Goal: Transaction & Acquisition: Book appointment/travel/reservation

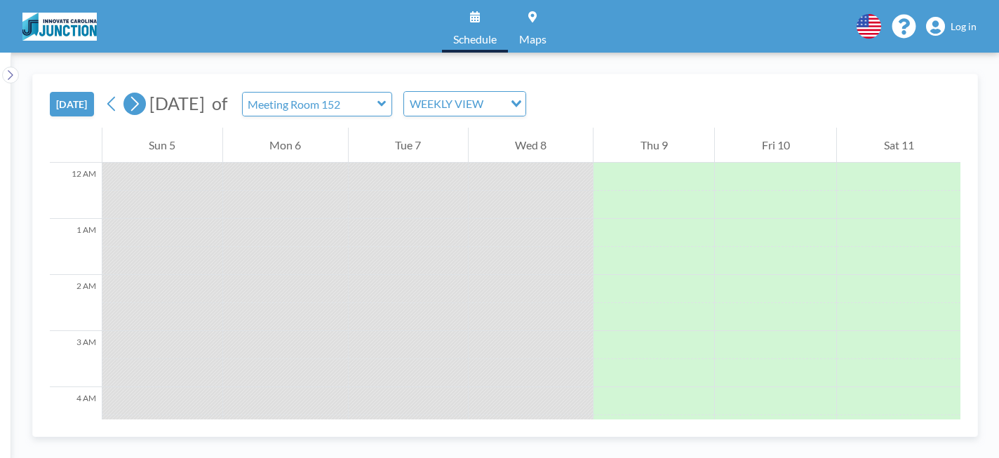
click at [135, 100] on icon at bounding box center [134, 103] width 13 height 21
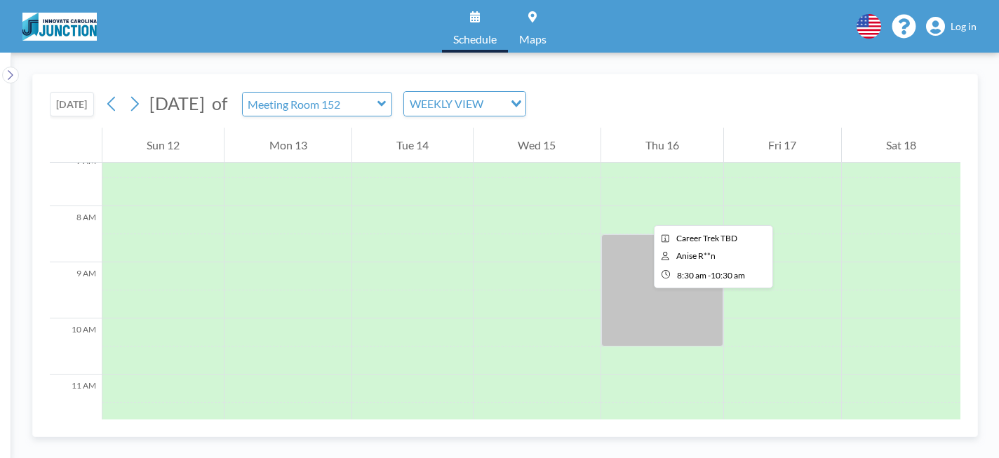
scroll to position [406, 0]
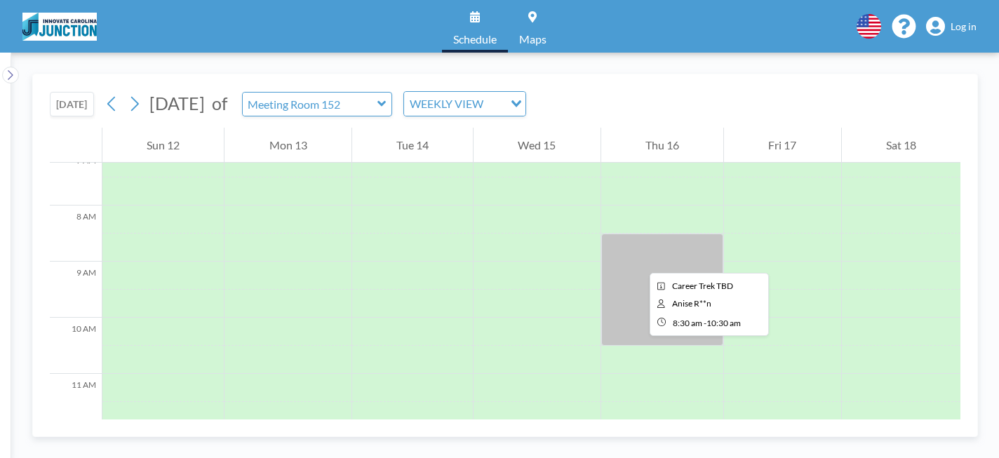
click at [638, 260] on div at bounding box center [662, 290] width 122 height 112
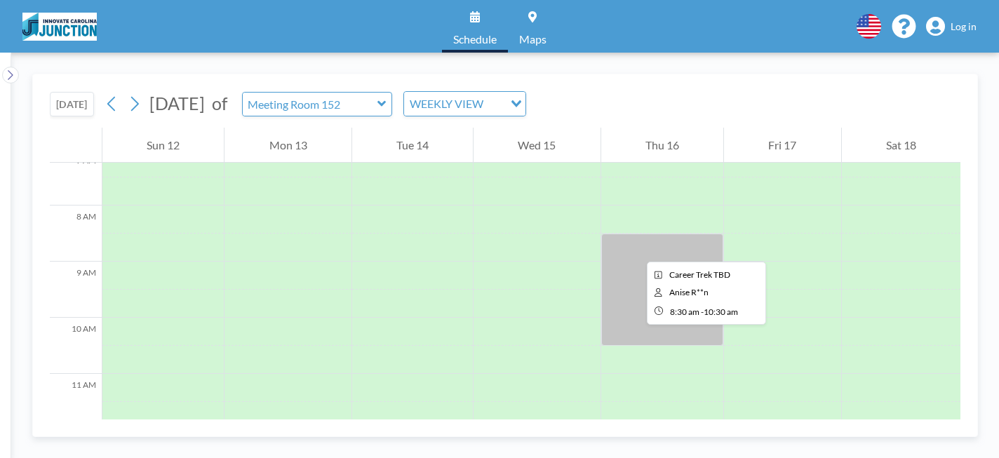
click at [635, 249] on div at bounding box center [662, 290] width 122 height 112
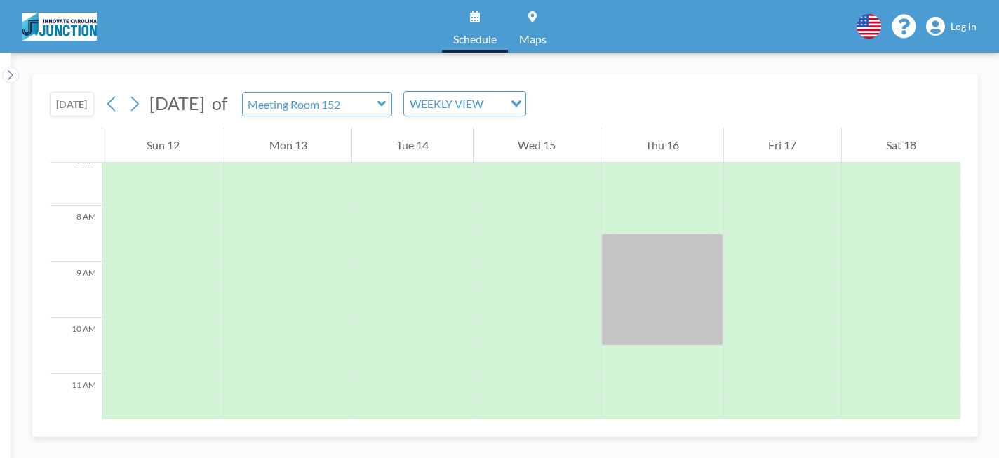
click at [386, 102] on icon at bounding box center [381, 104] width 8 height 6
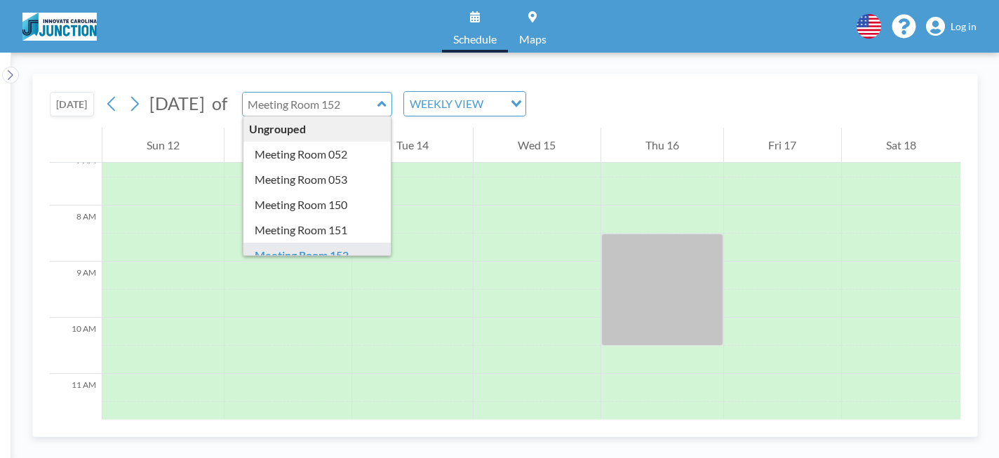
scroll to position [13, 0]
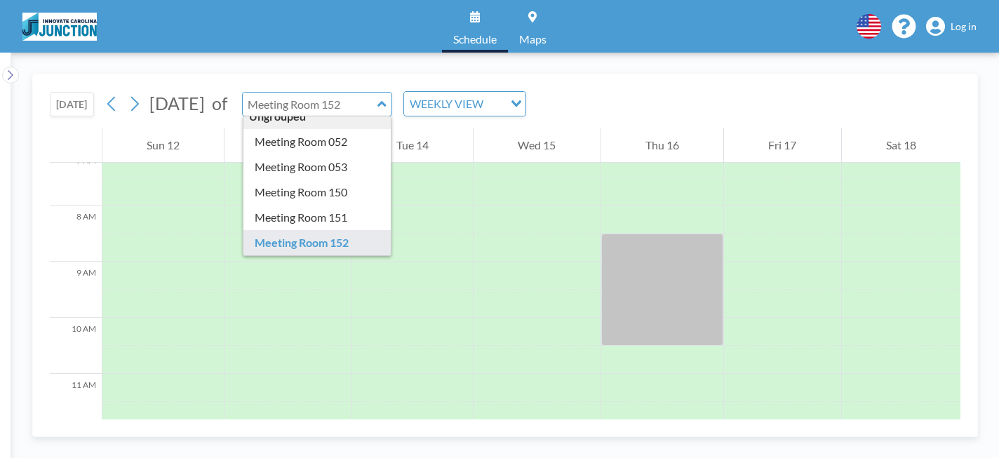
click at [701, 98] on div "TODAY October 2025 of Ungrouped Meeting Room 052 Meeting Room 053 Meeting Room …" at bounding box center [505, 100] width 910 height 53
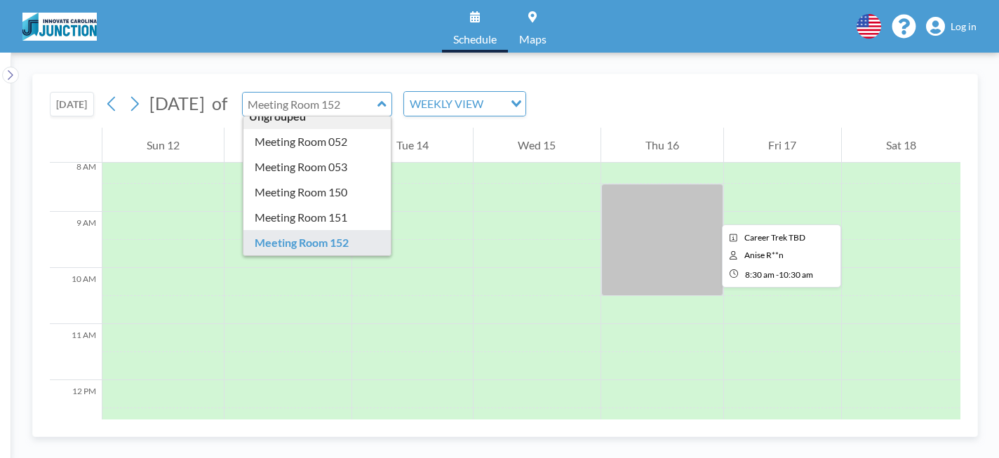
scroll to position [451, 0]
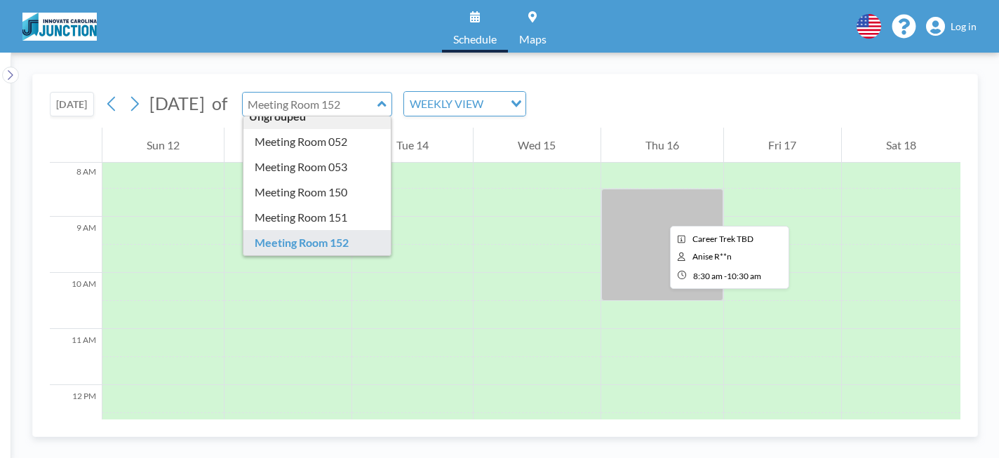
click at [659, 213] on div at bounding box center [662, 245] width 122 height 112
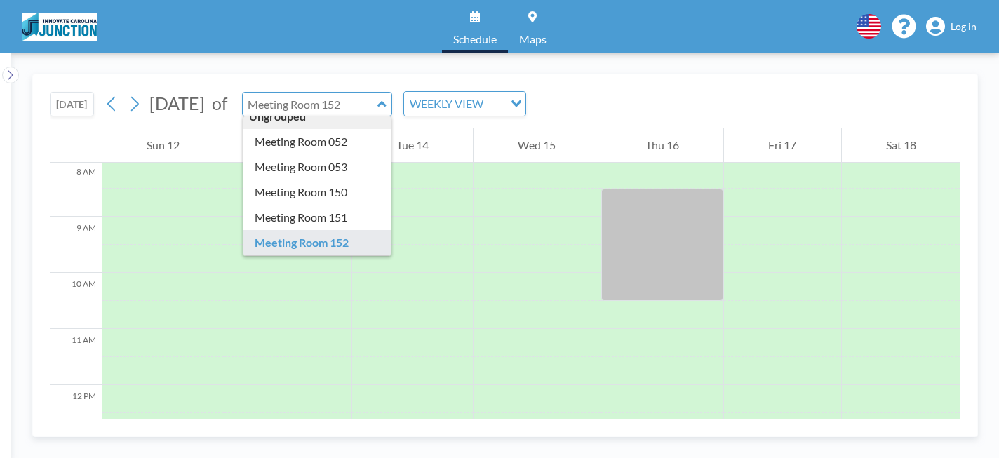
click at [386, 109] on icon at bounding box center [381, 104] width 9 height 14
type input "Meeting Room 152"
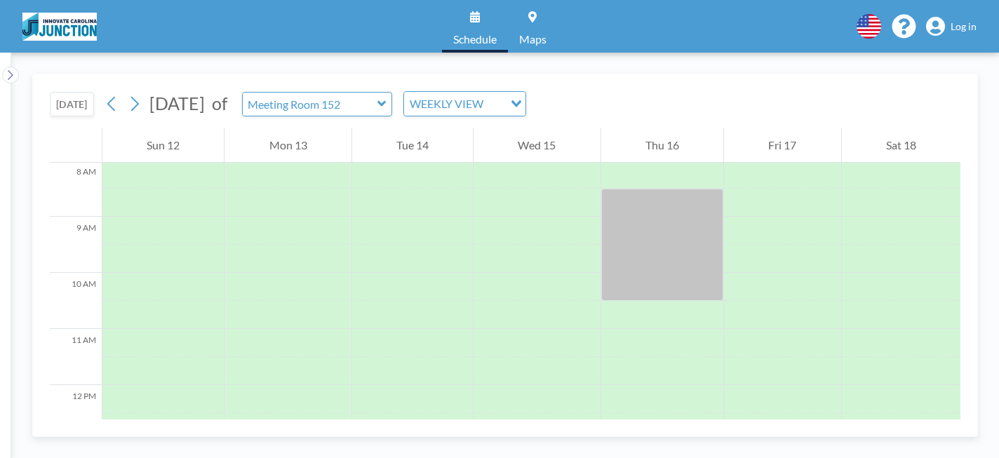
click at [386, 109] on icon at bounding box center [381, 104] width 9 height 14
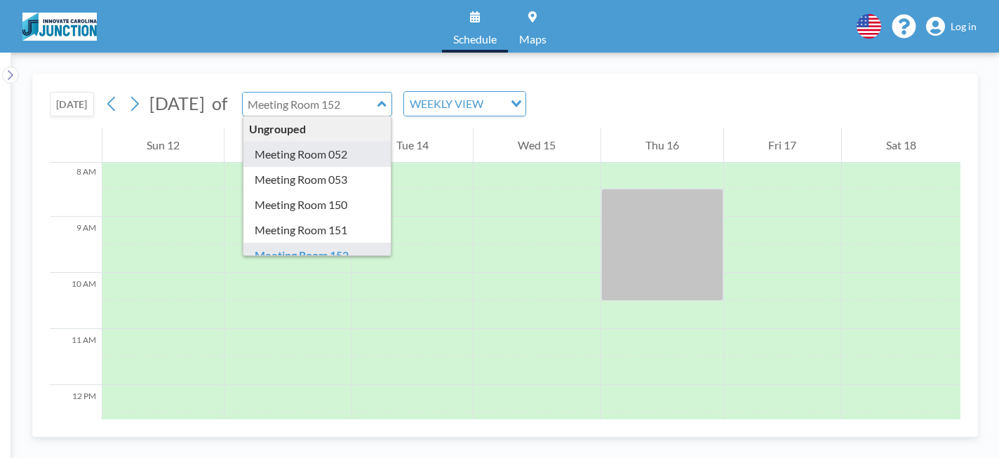
type input "Meeting Room 052"
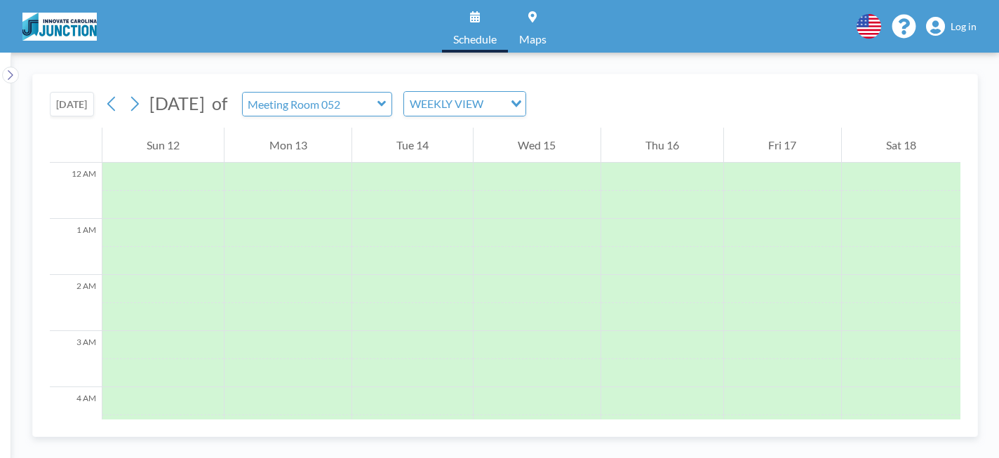
click at [386, 104] on icon at bounding box center [381, 104] width 8 height 6
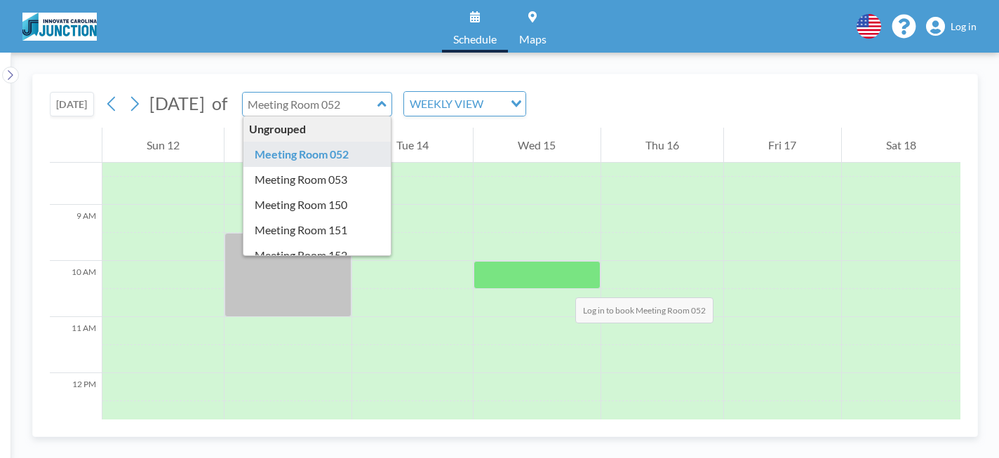
scroll to position [465, 0]
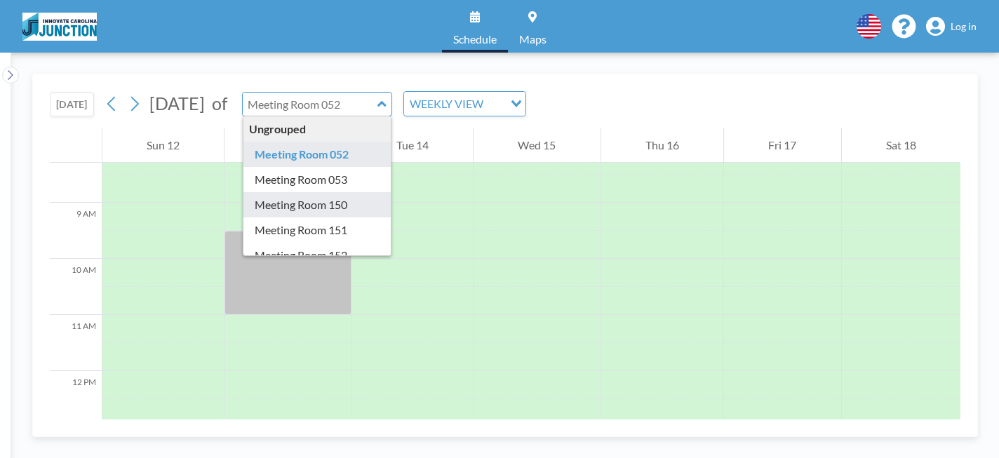
type input "Meeting Room 150"
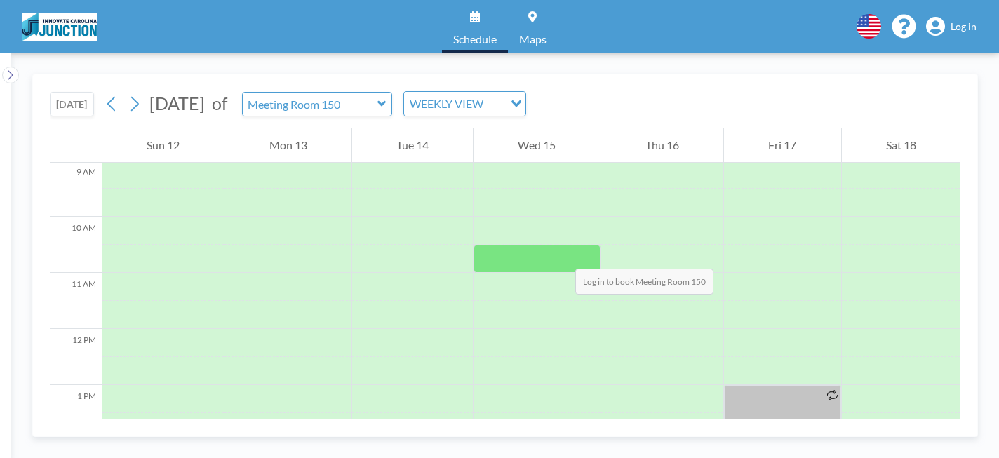
scroll to position [491, 0]
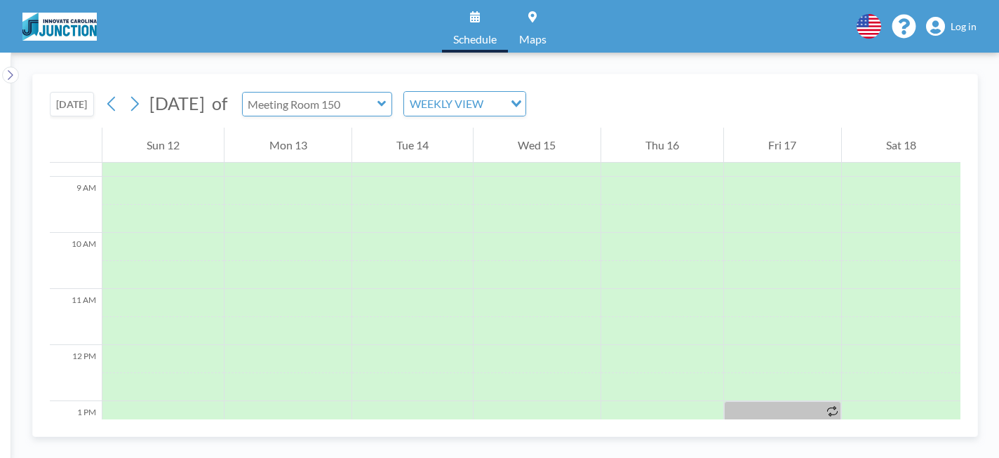
click at [377, 105] on input "text" at bounding box center [310, 104] width 135 height 23
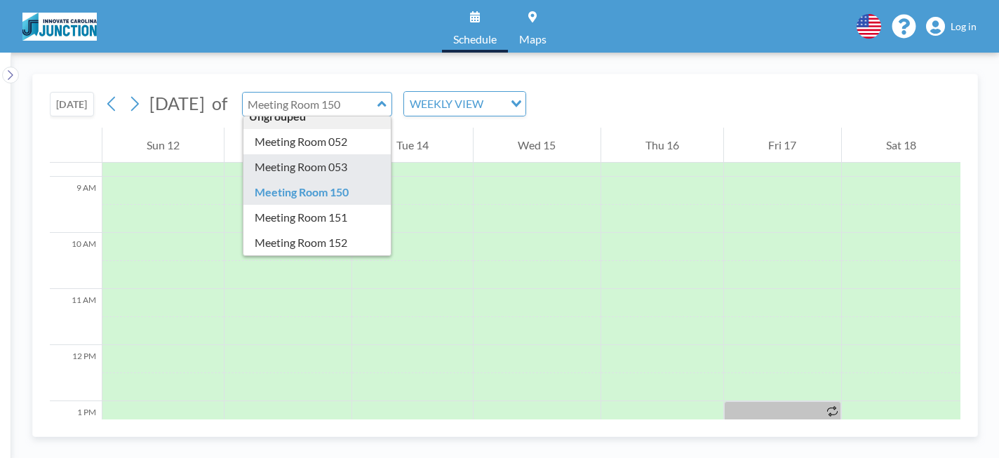
scroll to position [0, 0]
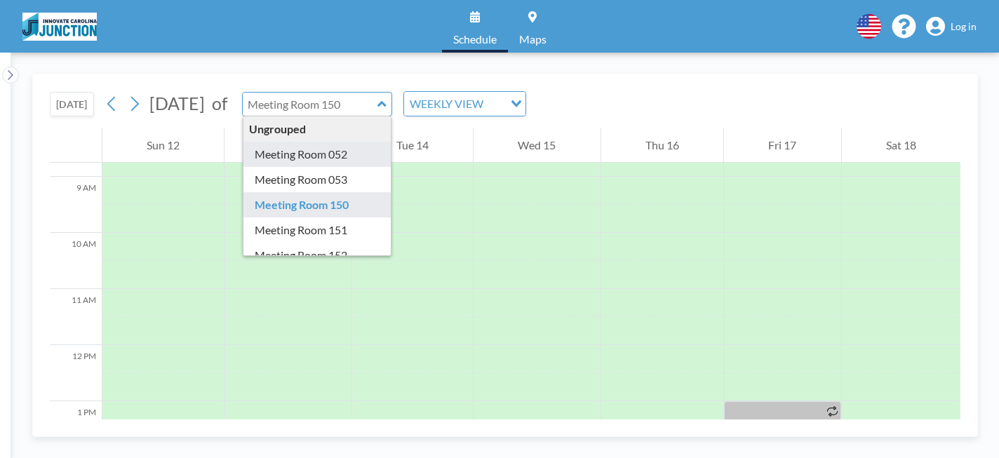
type input "Meeting Room 052"
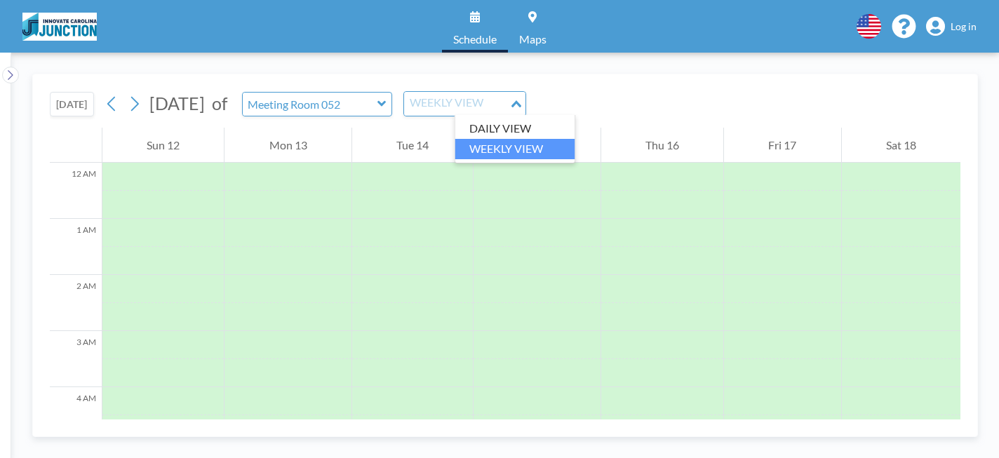
click at [525, 102] on div "Loading..." at bounding box center [517, 102] width 16 height 21
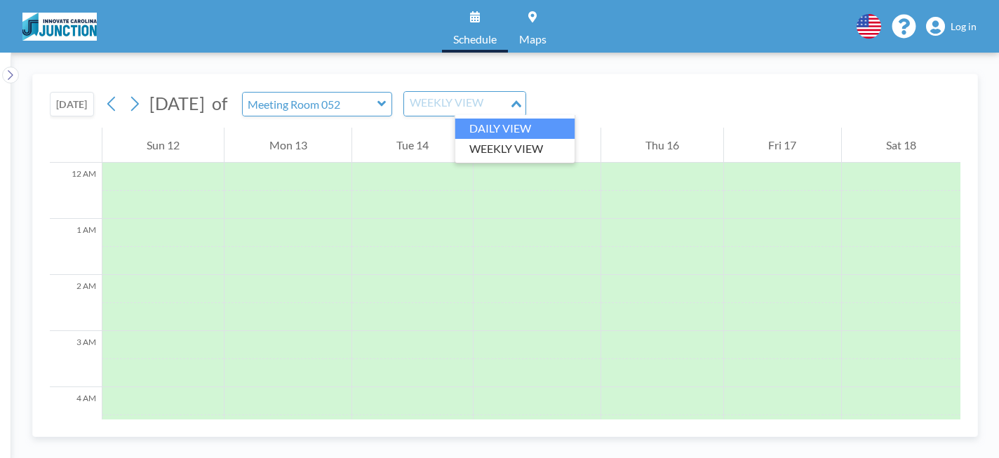
click at [540, 128] on li "DAILY VIEW" at bounding box center [515, 129] width 120 height 20
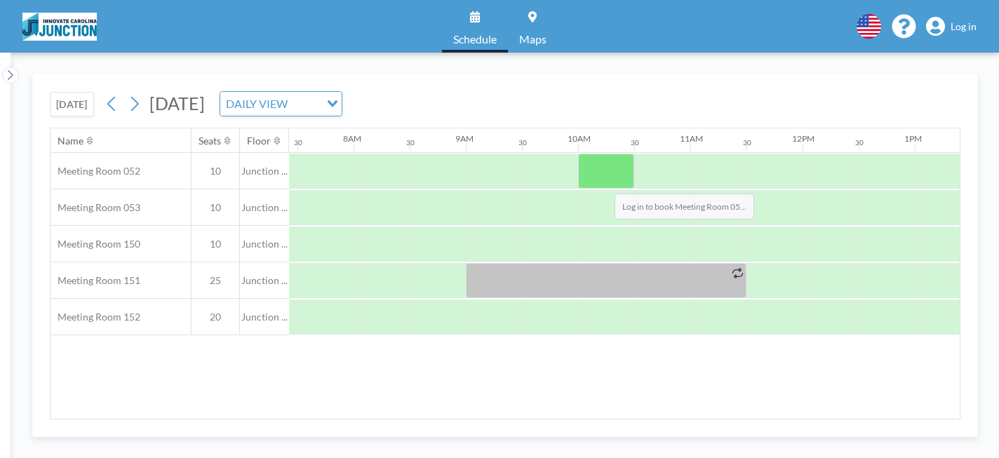
scroll to position [0, 842]
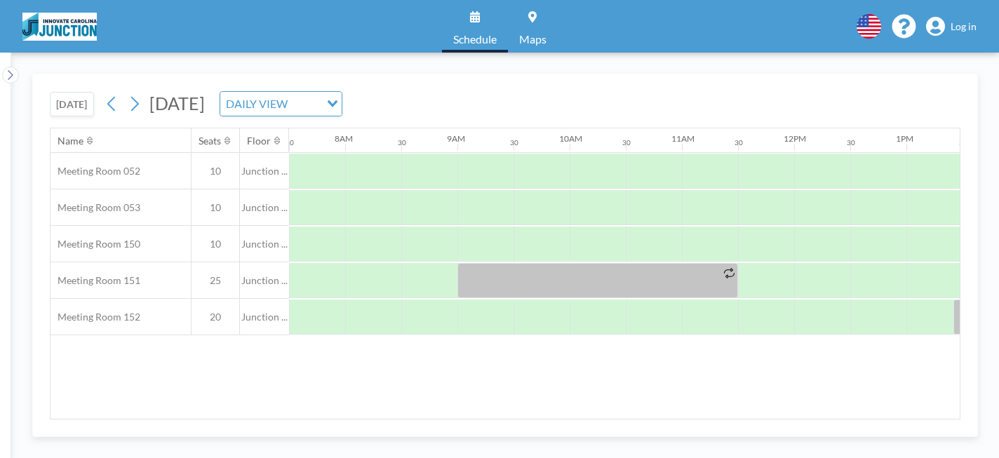
click at [205, 100] on span "[DATE]" at bounding box center [176, 103] width 55 height 21
click at [342, 108] on div "DAILY VIEW Loading..." at bounding box center [280, 104] width 121 height 24
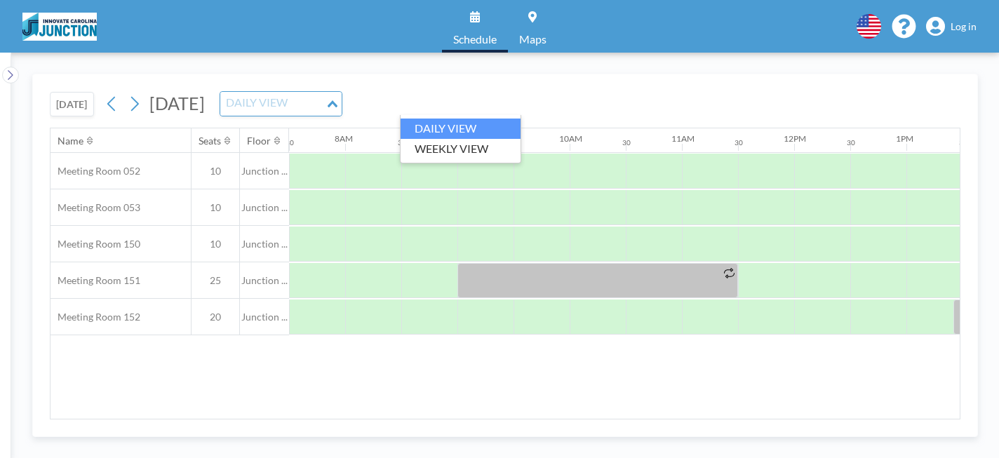
click at [205, 100] on span "[DATE]" at bounding box center [176, 103] width 55 height 21
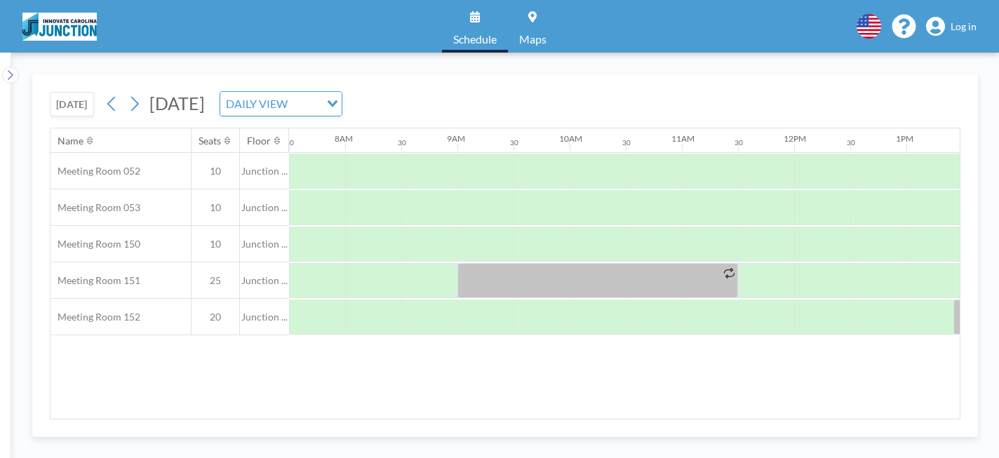
click at [205, 99] on span "[DATE]" at bounding box center [176, 103] width 55 height 21
click at [133, 101] on icon at bounding box center [134, 103] width 13 height 21
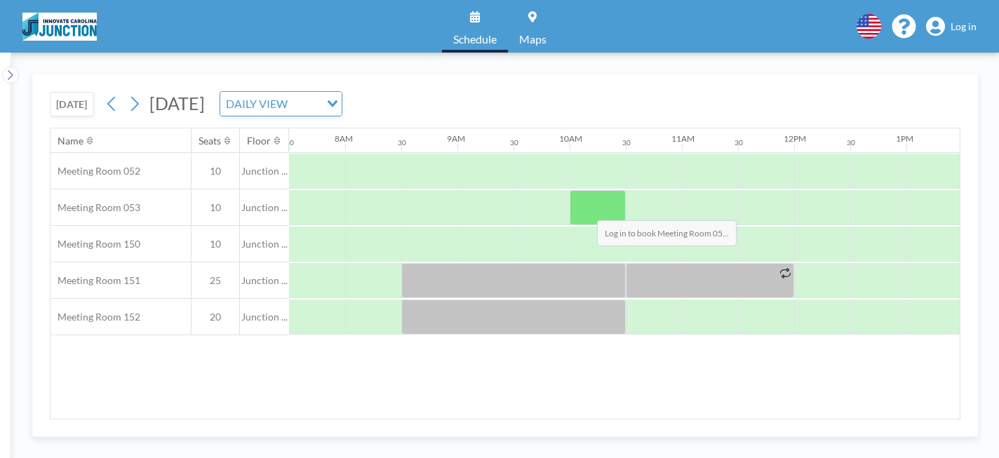
click at [586, 210] on div at bounding box center [598, 207] width 56 height 35
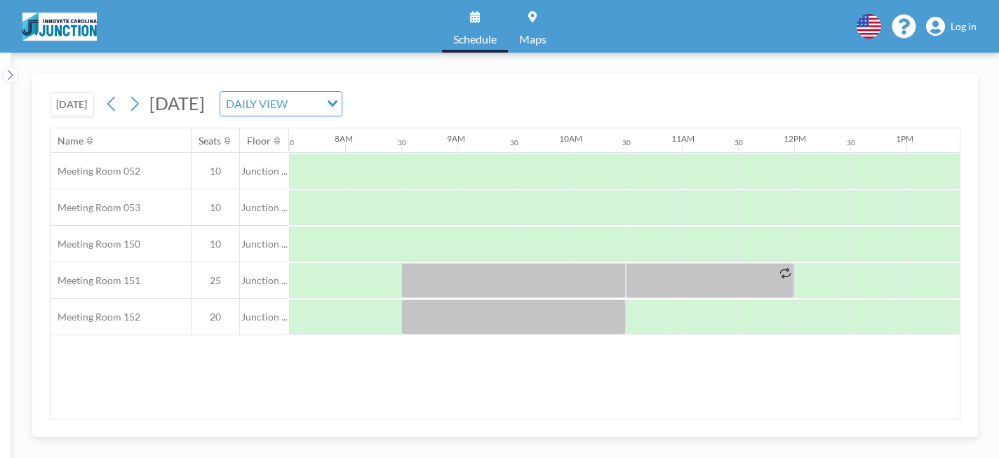
click at [966, 30] on span "Log in" at bounding box center [963, 26] width 26 height 13
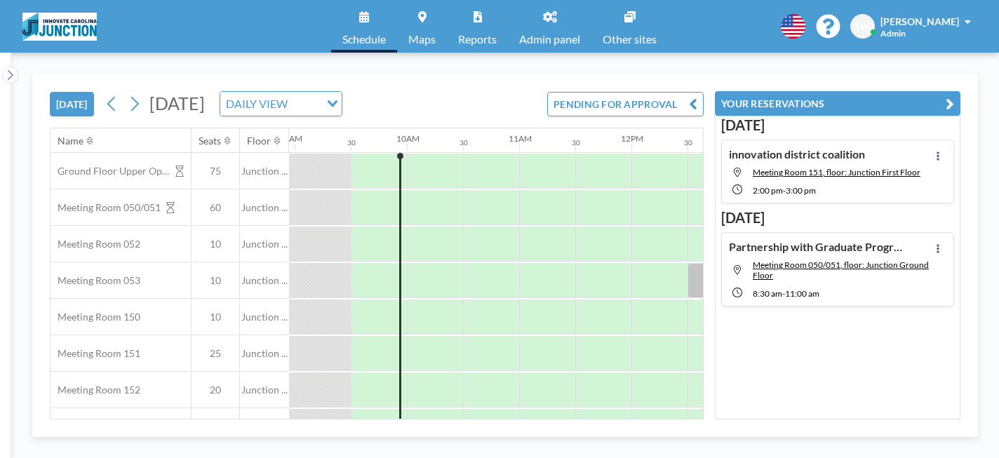
scroll to position [0, 1010]
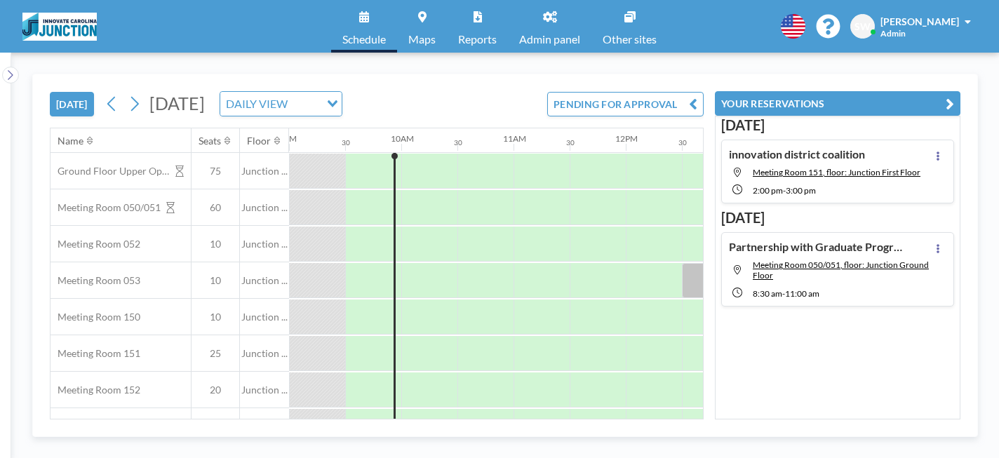
click at [205, 105] on span "[DATE]" at bounding box center [176, 103] width 55 height 21
click at [136, 98] on icon at bounding box center [134, 103] width 13 height 21
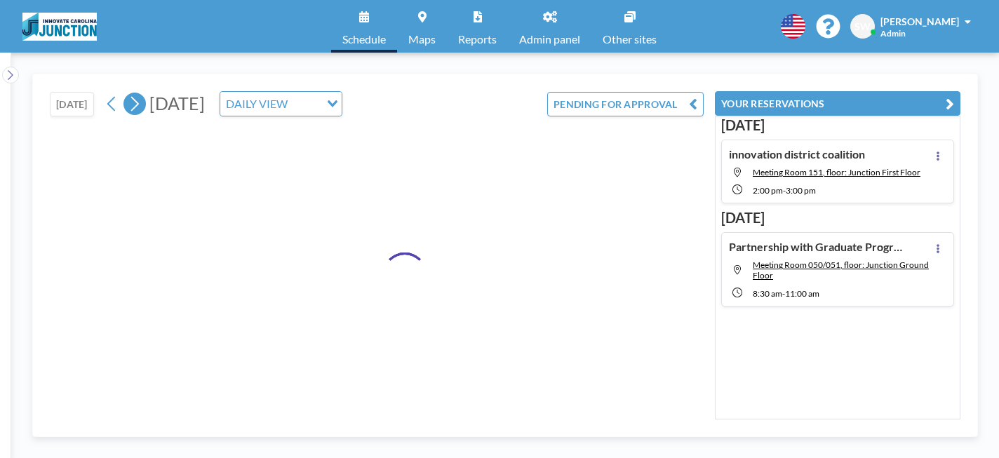
click at [136, 98] on icon at bounding box center [134, 103] width 13 height 21
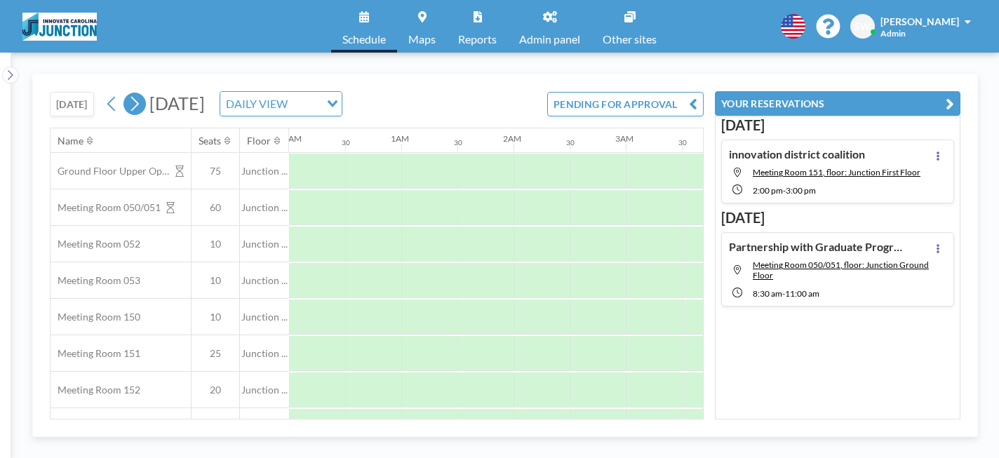
scroll to position [0, 0]
click at [136, 98] on icon at bounding box center [134, 103] width 13 height 21
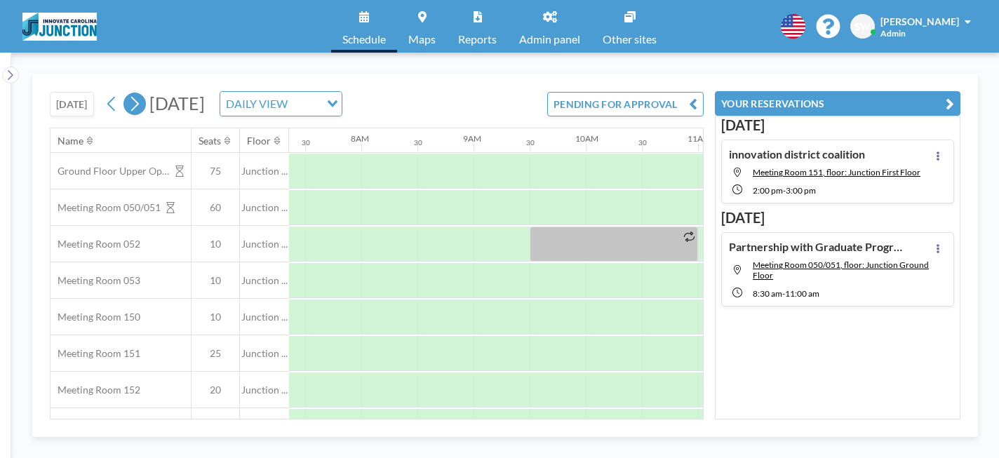
click at [136, 100] on icon at bounding box center [135, 104] width 8 height 15
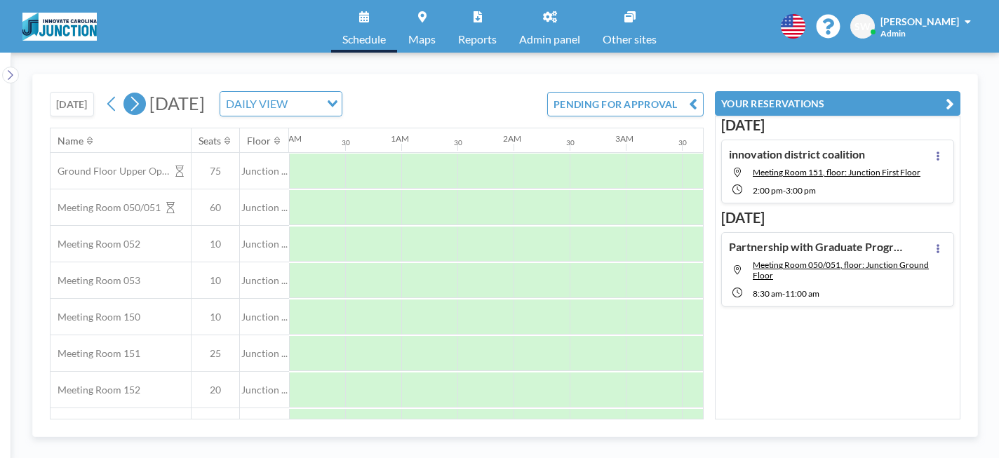
click at [136, 100] on icon at bounding box center [135, 104] width 8 height 15
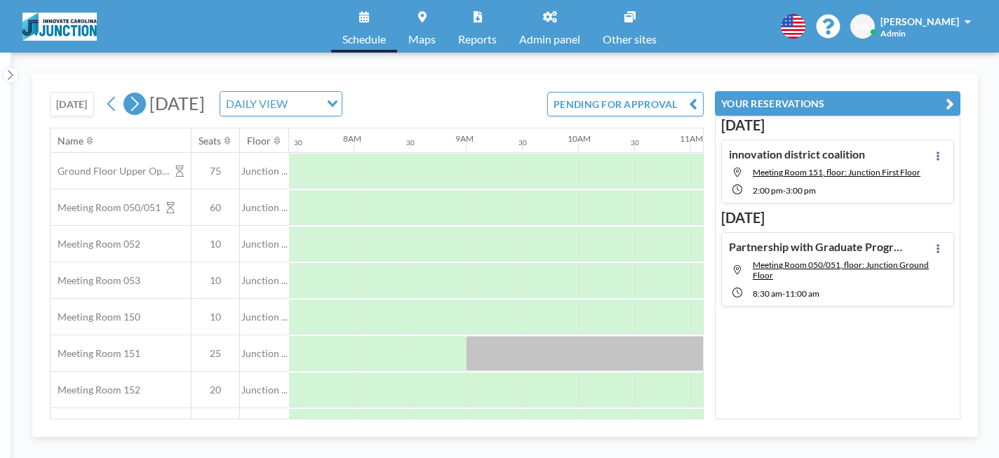
scroll to position [0, 842]
click at [136, 99] on icon at bounding box center [135, 104] width 8 height 15
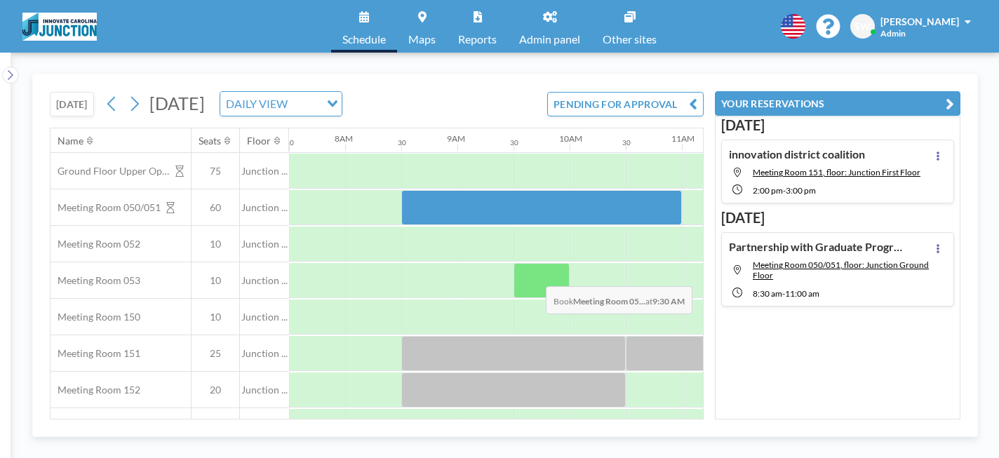
click at [534, 276] on div at bounding box center [541, 280] width 56 height 35
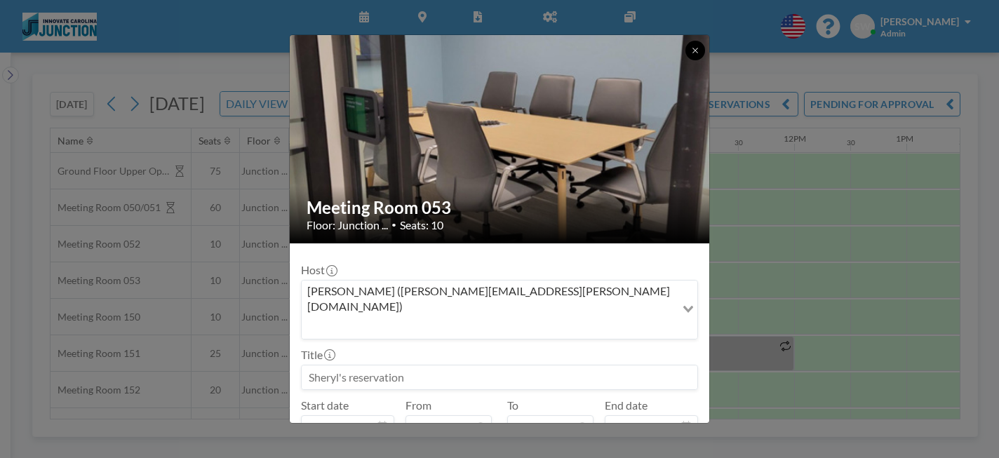
click at [695, 55] on button at bounding box center [695, 51] width 20 height 20
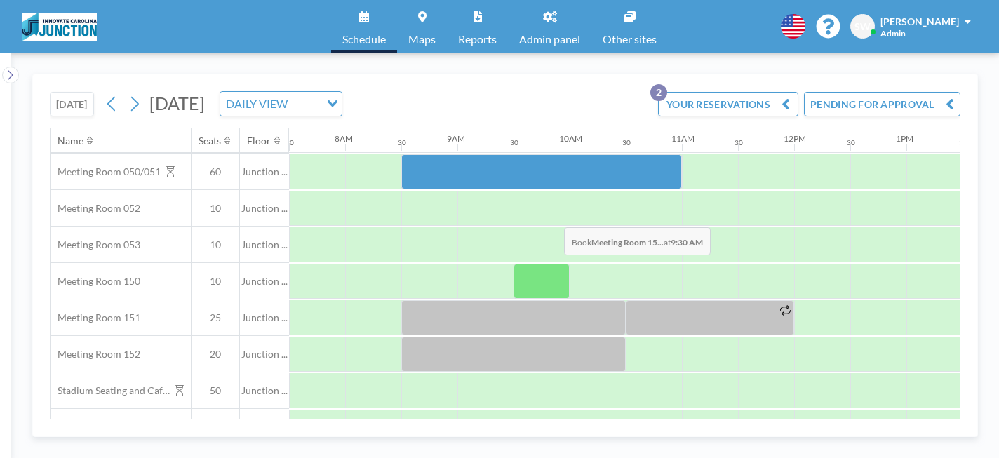
scroll to position [32, 842]
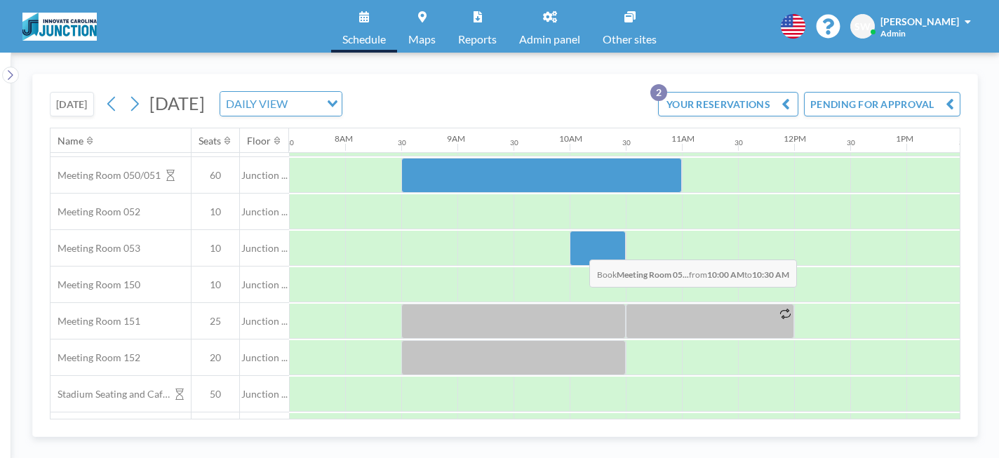
click at [578, 249] on div at bounding box center [598, 248] width 56 height 35
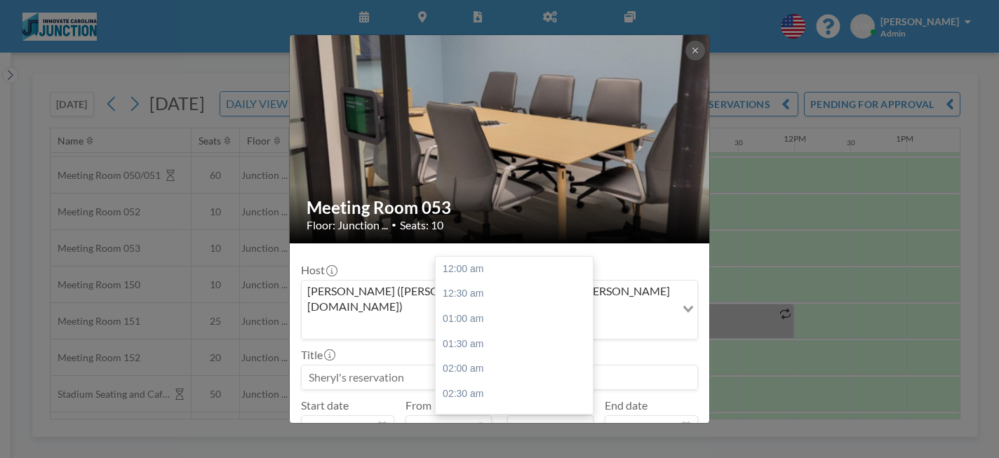
scroll to position [524, 0]
click at [492, 306] on div "11:30 am" at bounding box center [514, 318] width 157 height 25
type input "11:30 am"
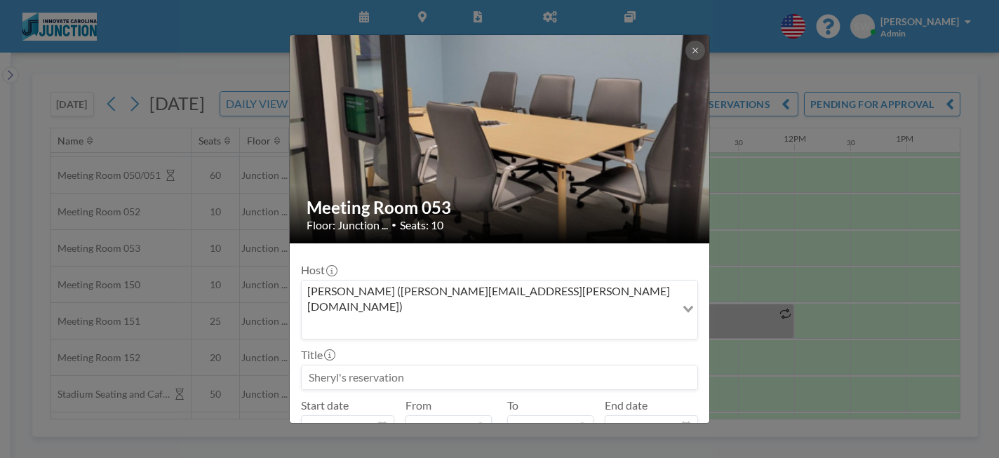
drag, startPoint x: 495, startPoint y: 337, endPoint x: 233, endPoint y: 308, distance: 263.9
click at [233, 308] on div "Meeting Room 053 Floor: Junction ... • Seats: 10 Host [PERSON_NAME] ([PERSON_NA…" at bounding box center [499, 229] width 999 height 458
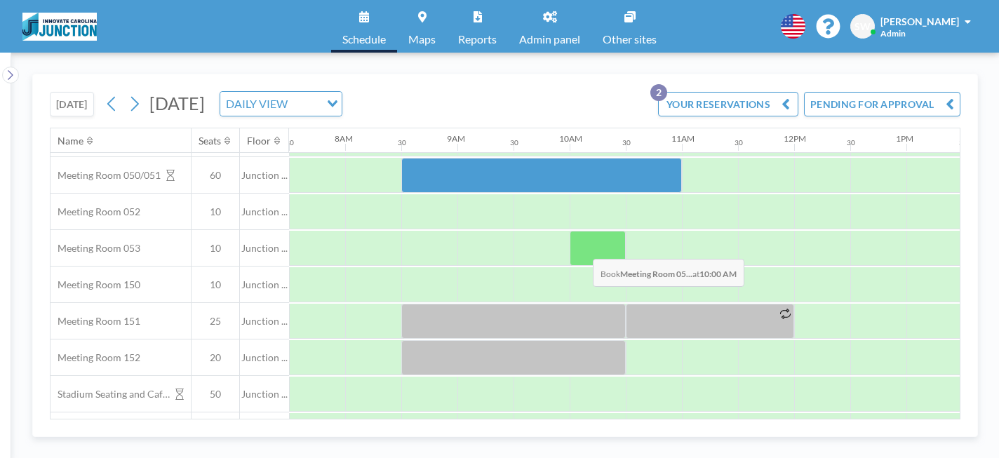
click at [581, 249] on div at bounding box center [598, 248] width 56 height 35
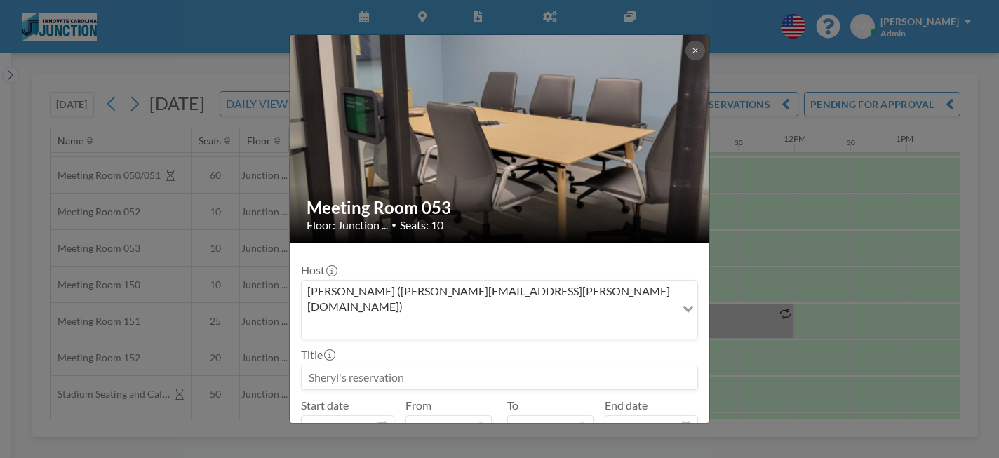
click at [424, 365] on input at bounding box center [500, 377] width 396 height 24
paste input "[PERSON_NAME][EMAIL_ADDRESS][PERSON_NAME][DOMAIN_NAME]"
type input "[PERSON_NAME][EMAIL_ADDRESS][PERSON_NAME][DOMAIN_NAME]"
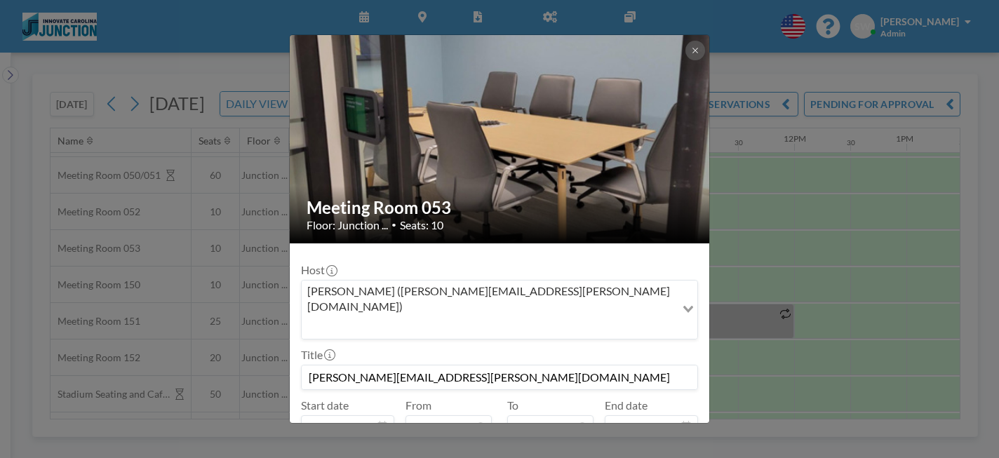
drag, startPoint x: 487, startPoint y: 346, endPoint x: 148, endPoint y: 342, distance: 338.8
click at [148, 342] on div "Meeting Room 053 Floor: Junction ... • Seats: 10 Host [PERSON_NAME] ([PERSON_NA…" at bounding box center [499, 229] width 999 height 458
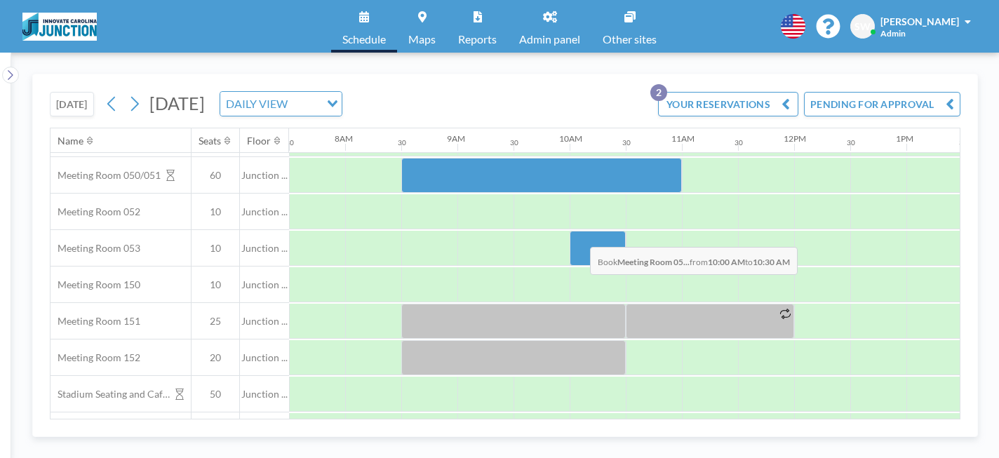
click at [579, 236] on div at bounding box center [598, 248] width 56 height 35
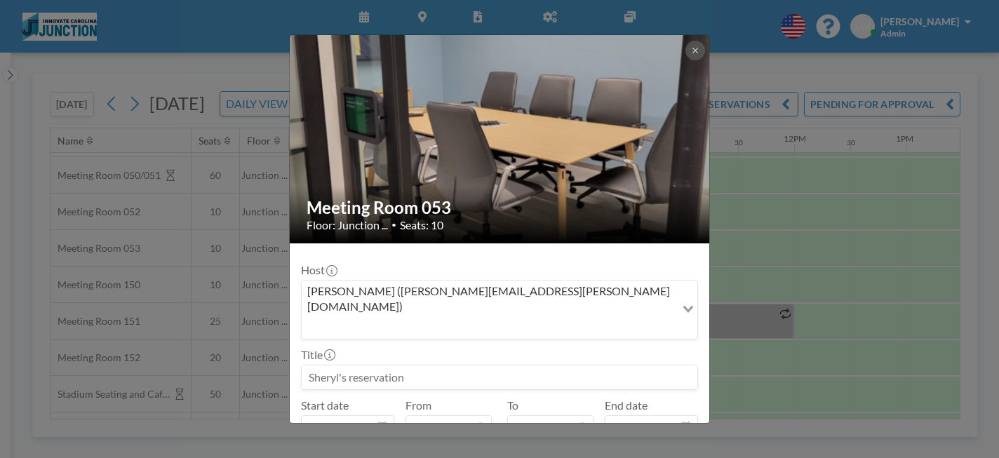
click at [426, 365] on input at bounding box center [500, 377] width 396 height 24
paste input "Re: Advantage Austria"
type input "Re: Advantage Austria"
drag, startPoint x: 329, startPoint y: 342, endPoint x: 264, endPoint y: 330, distance: 65.7
click at [264, 330] on div "Meeting Room 053 Floor: Junction ... • Seats: 10 Host [PERSON_NAME] ([PERSON_NA…" at bounding box center [499, 229] width 999 height 458
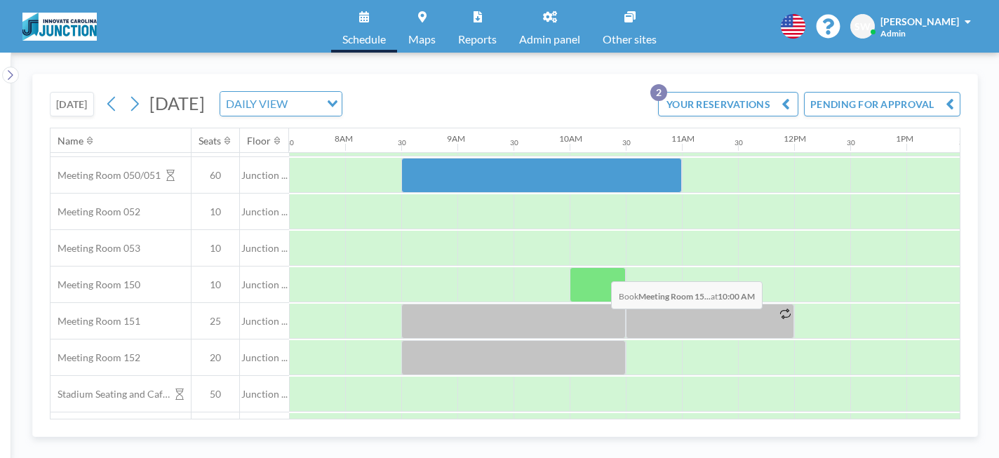
scroll to position [45, 842]
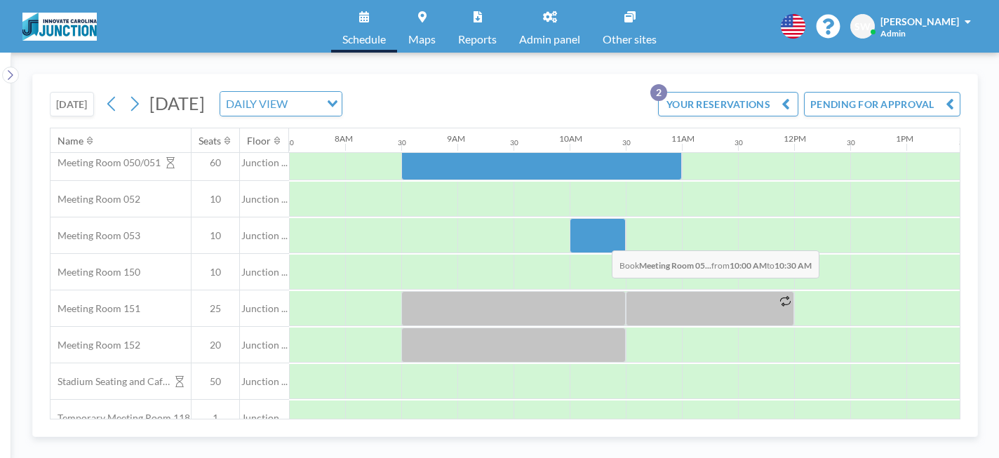
click at [600, 240] on div at bounding box center [598, 235] width 56 height 35
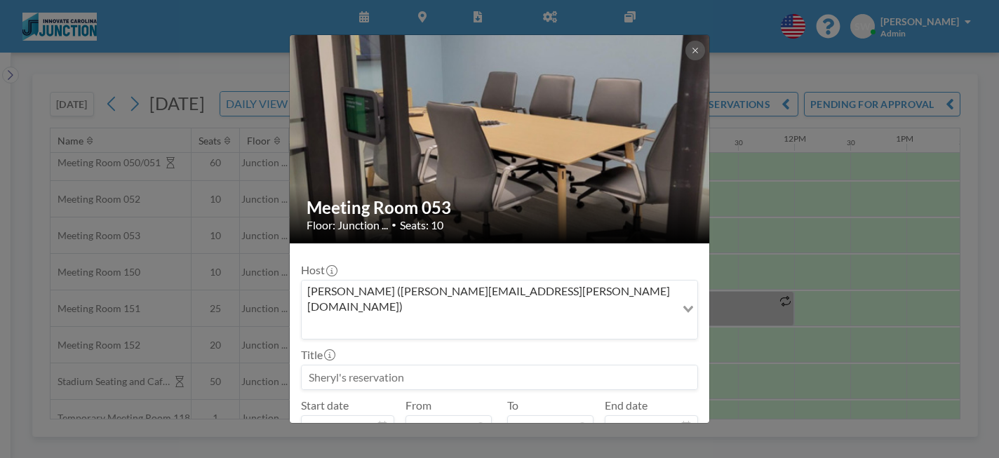
click at [382, 365] on input at bounding box center [500, 377] width 396 height 24
paste input "Re: Advantage Austria"
click at [326, 365] on input "Re: Advantage Austria" at bounding box center [500, 377] width 396 height 24
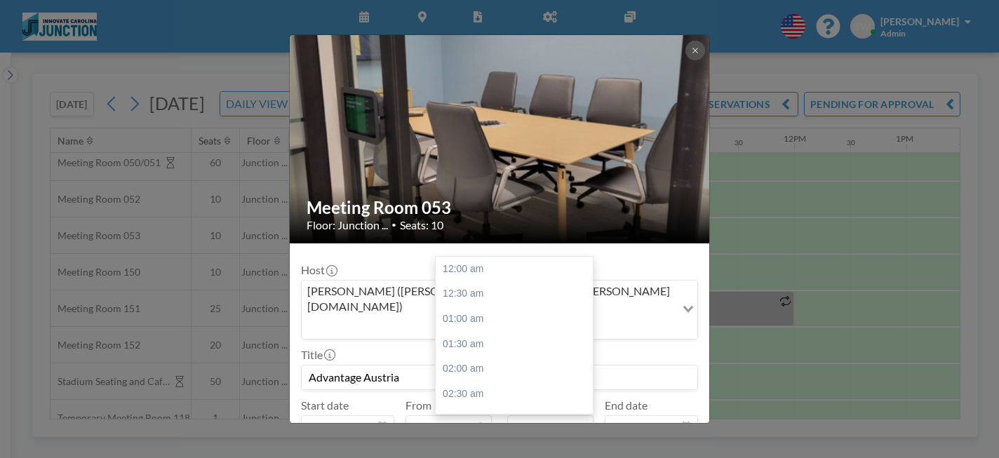
scroll to position [524, 0]
type input "Advantage Austria"
click at [506, 306] on div "11:30 am" at bounding box center [514, 318] width 157 height 25
type input "11:30 am"
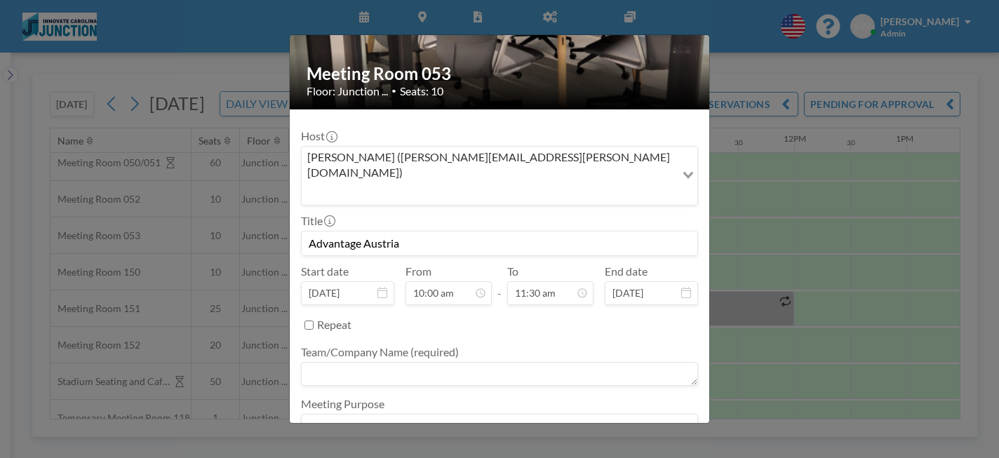
scroll to position [164, 0]
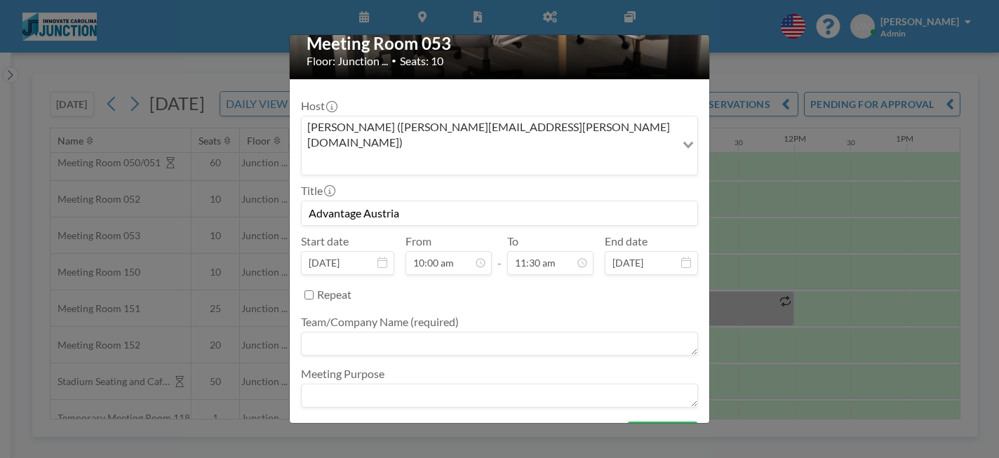
click at [507, 332] on textarea at bounding box center [499, 344] width 397 height 24
type textarea "Innovate Carolina"
click at [526, 384] on textarea at bounding box center [499, 396] width 397 height 24
type textarea "M"
paste textarea "Re: Advantage Austria"
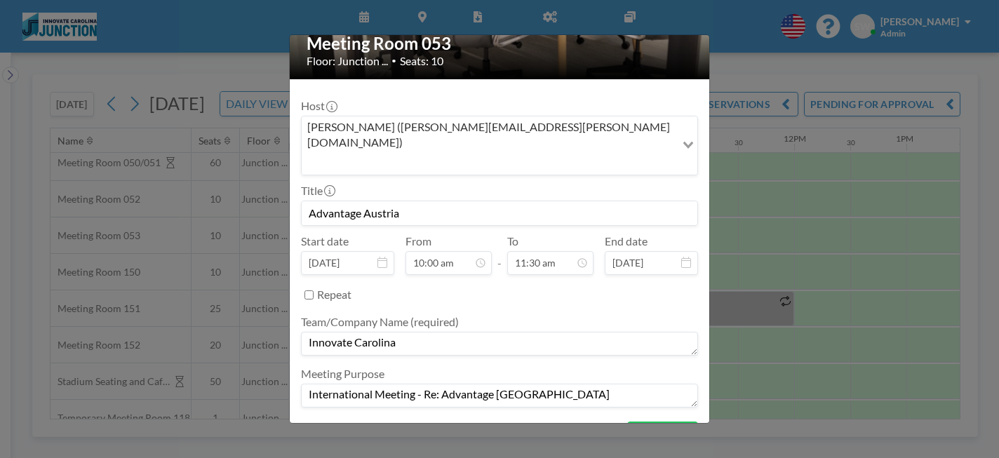
click at [441, 384] on textarea "International Meeting - Re: Advantage [GEOGRAPHIC_DATA]" at bounding box center [499, 396] width 397 height 24
type textarea "International Meeting - Advantage [GEOGRAPHIC_DATA]"
click at [667, 422] on button "BOOK NOW" at bounding box center [662, 434] width 71 height 25
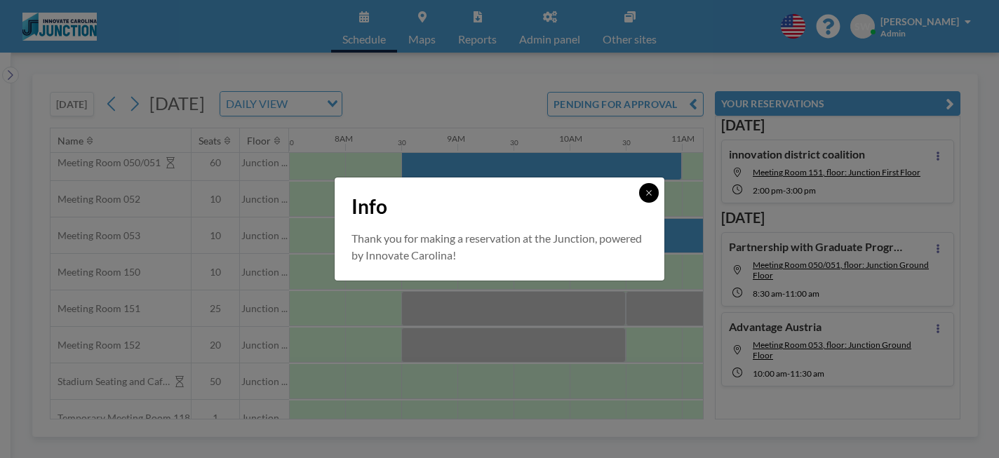
click at [650, 190] on icon at bounding box center [649, 193] width 8 height 8
